Goal: Task Accomplishment & Management: Manage account settings

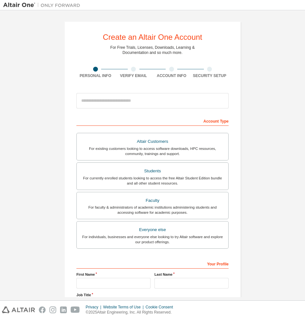
drag, startPoint x: 0, startPoint y: 0, endPoint x: 56, endPoint y: 95, distance: 110.2
click at [56, 95] on div "Create an Altair One Account For Free Trials, Licenses, Downloads, Learning & D…" at bounding box center [152, 183] width 192 height 340
click at [131, 70] on div at bounding box center [133, 69] width 5 height 5
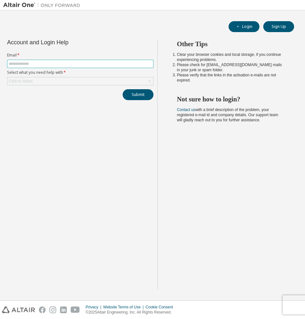
click at [34, 64] on input "text" at bounding box center [80, 63] width 143 height 5
type input "**********"
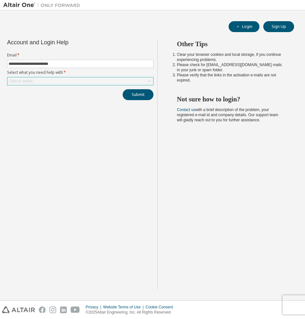
click at [35, 82] on div "Click to select" at bounding box center [80, 81] width 146 height 8
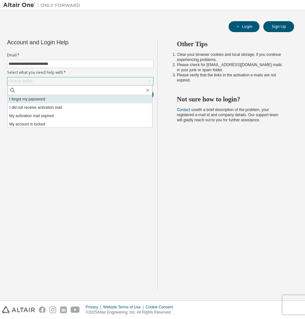
click at [41, 98] on li "I forgot my password" at bounding box center [80, 99] width 144 height 8
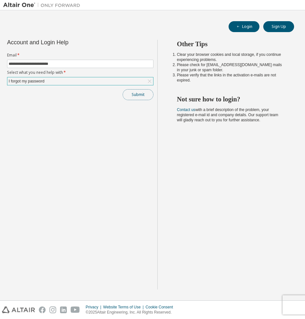
click at [130, 99] on button "Submit" at bounding box center [138, 94] width 31 height 11
